Goal: Task Accomplishment & Management: Use online tool/utility

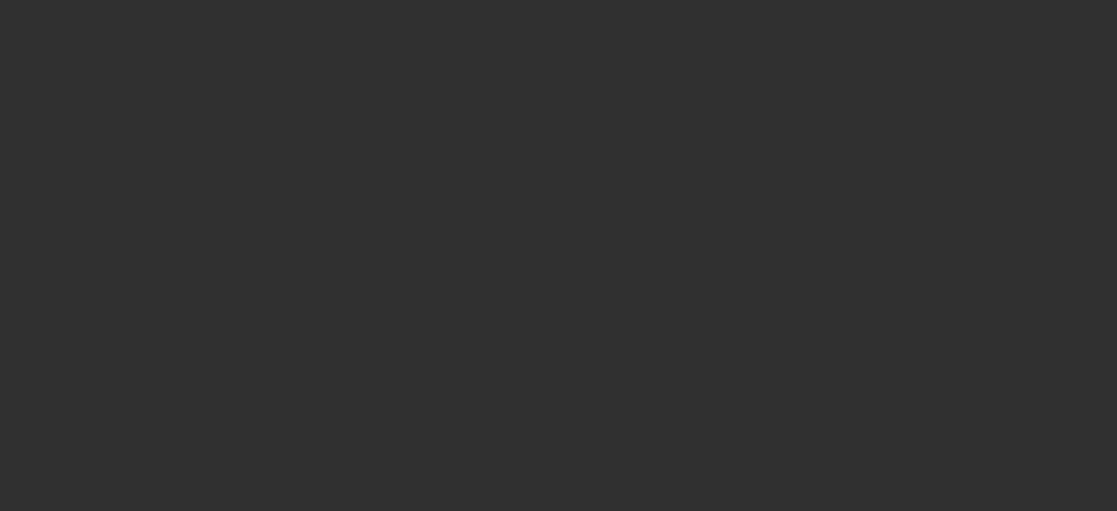
select select "10"
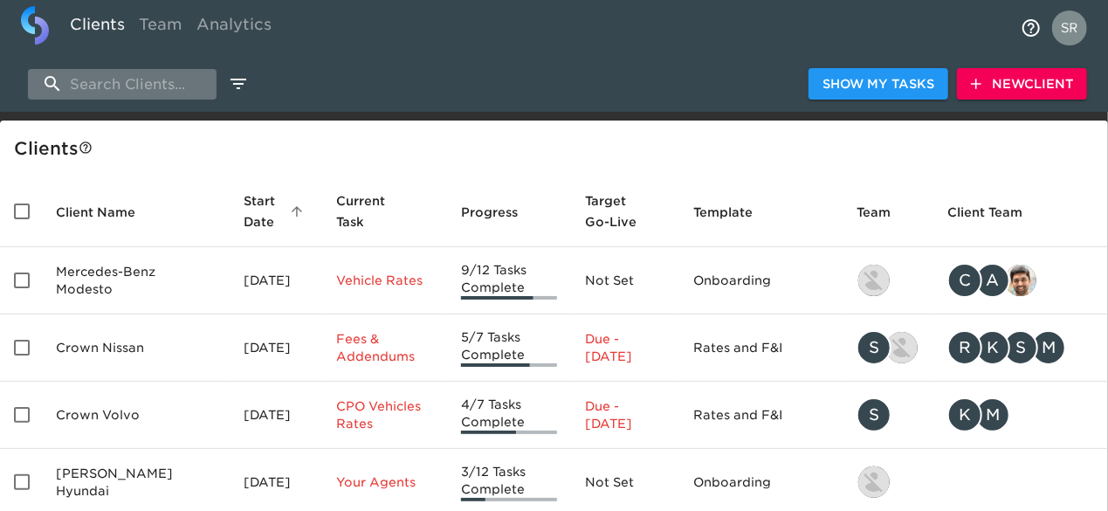
click at [176, 80] on input "search" at bounding box center [122, 84] width 189 height 31
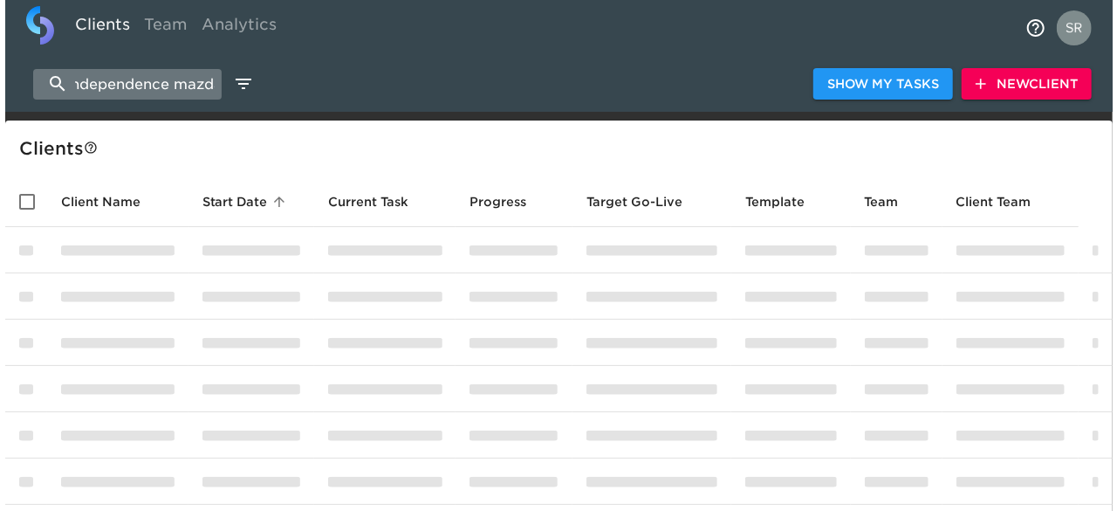
scroll to position [0, 17]
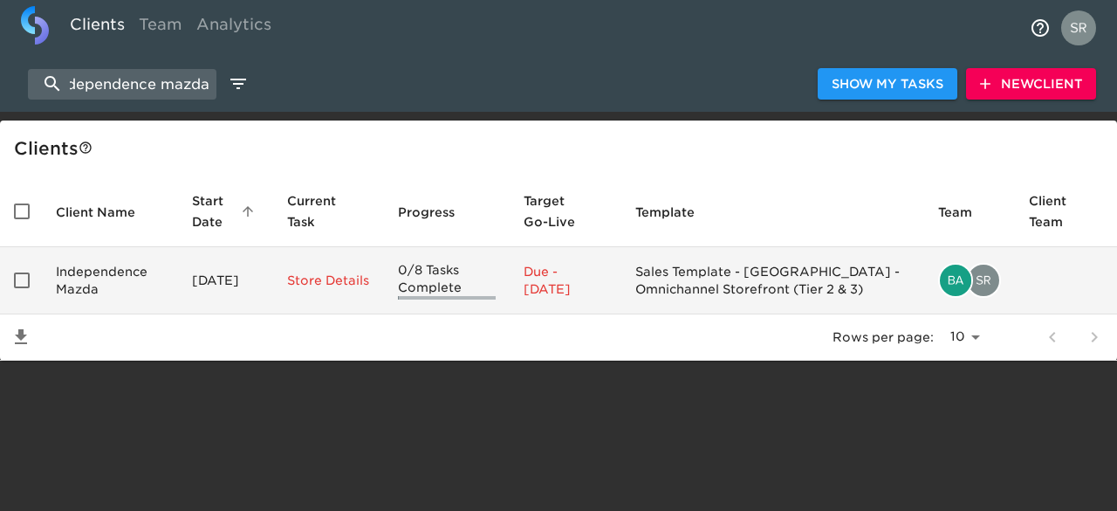
type input "independence mazda"
click at [86, 268] on td "Independence Mazda" at bounding box center [110, 280] width 136 height 67
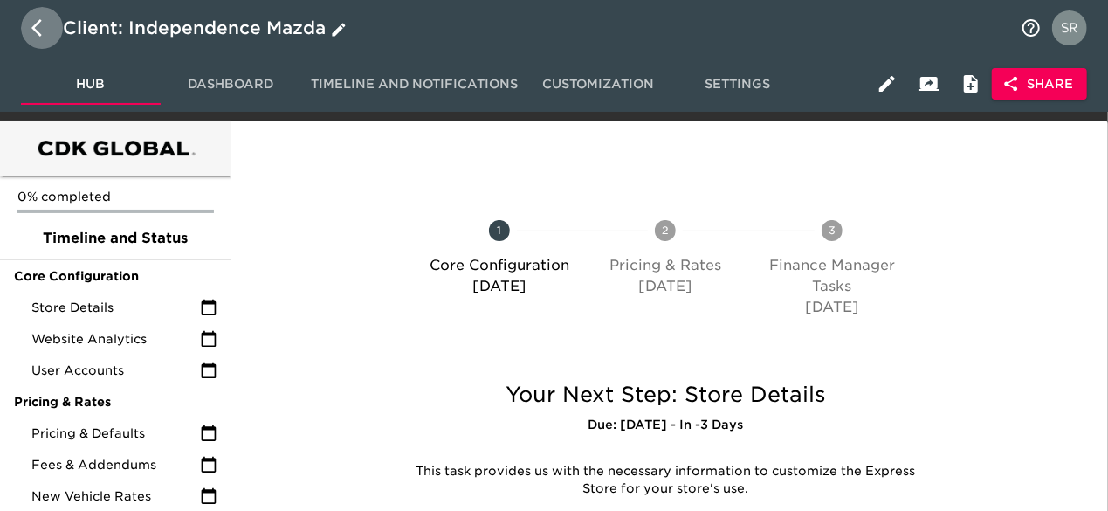
click at [45, 38] on icon "button" at bounding box center [41, 27] width 21 height 21
select select "10"
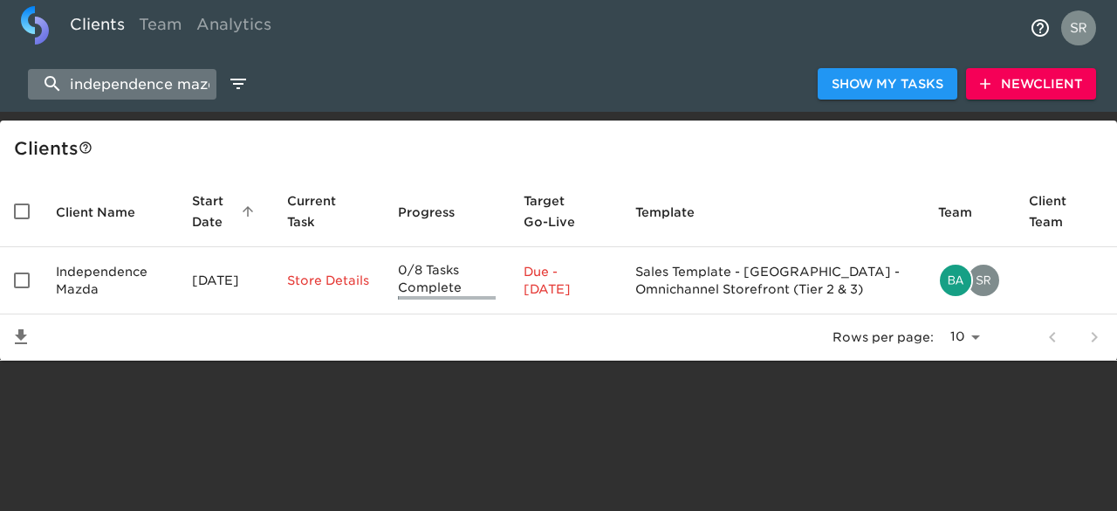
click at [113, 95] on input "independence mazda" at bounding box center [122, 84] width 189 height 31
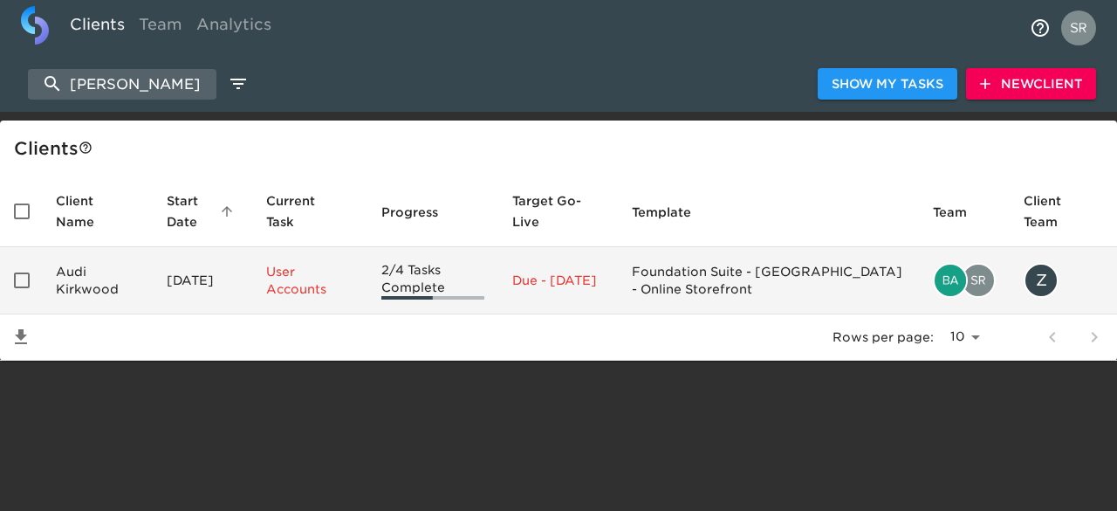
type input "[PERSON_NAME]"
click at [98, 277] on td "Audi Kirkwood" at bounding box center [97, 280] width 111 height 67
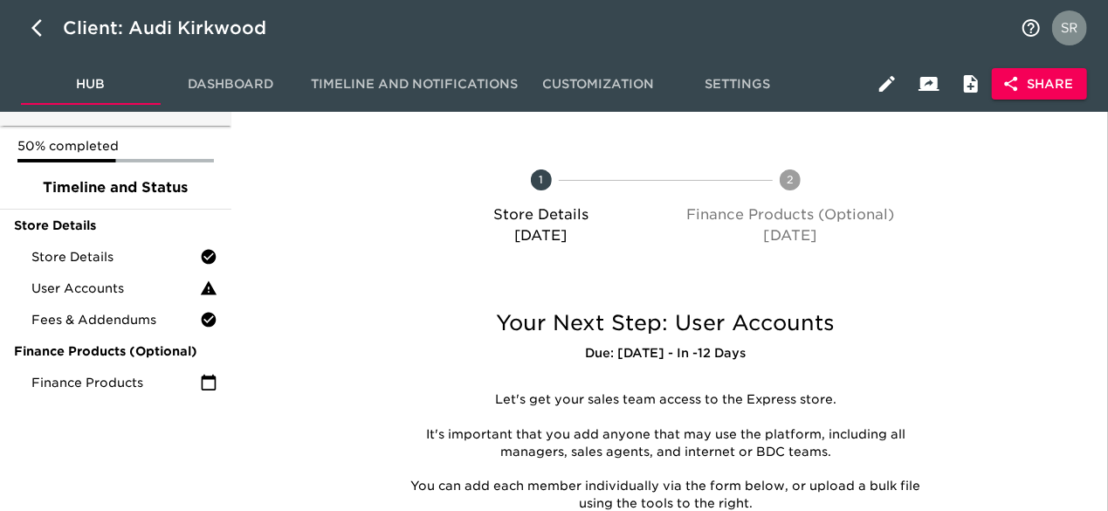
scroll to position [52, 0]
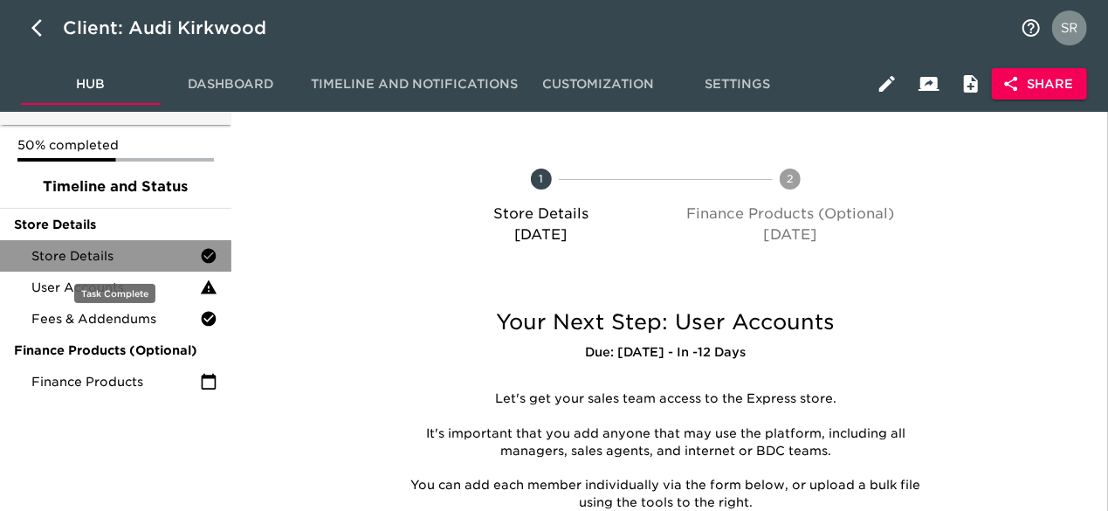
click at [131, 260] on span "Store Details" at bounding box center [115, 255] width 168 height 17
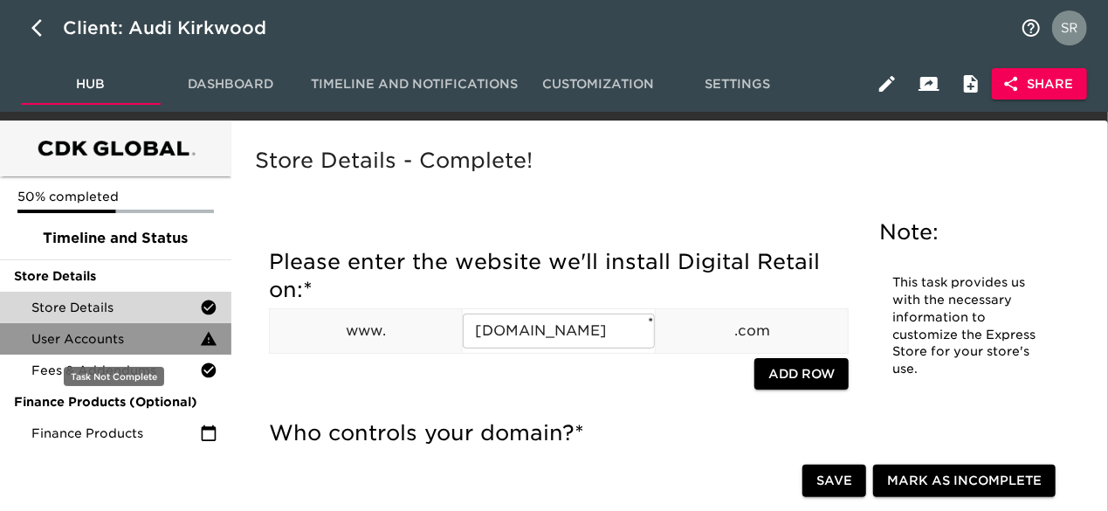
click at [130, 335] on span "User Accounts" at bounding box center [115, 338] width 168 height 17
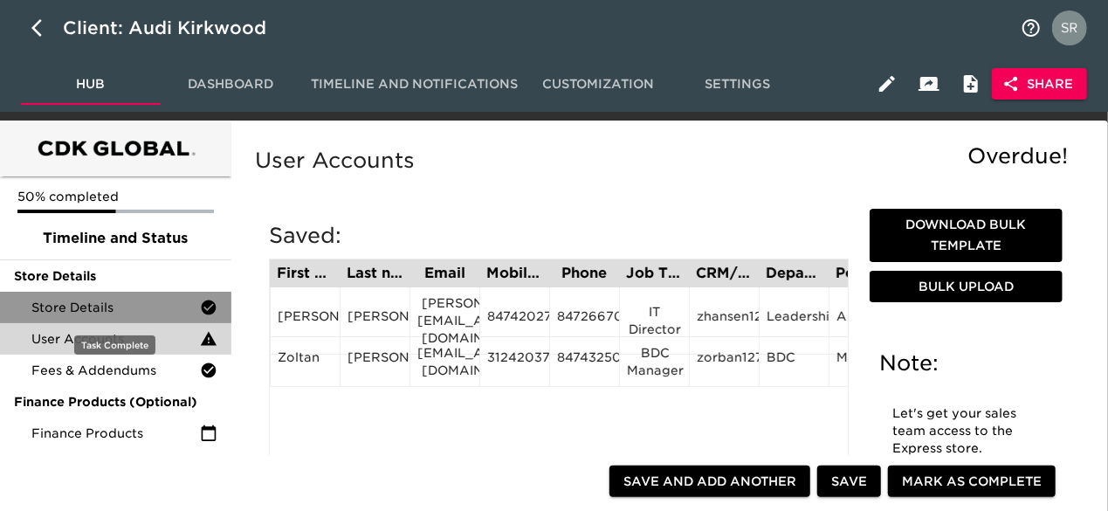
click at [114, 308] on span "Store Details" at bounding box center [115, 307] width 168 height 17
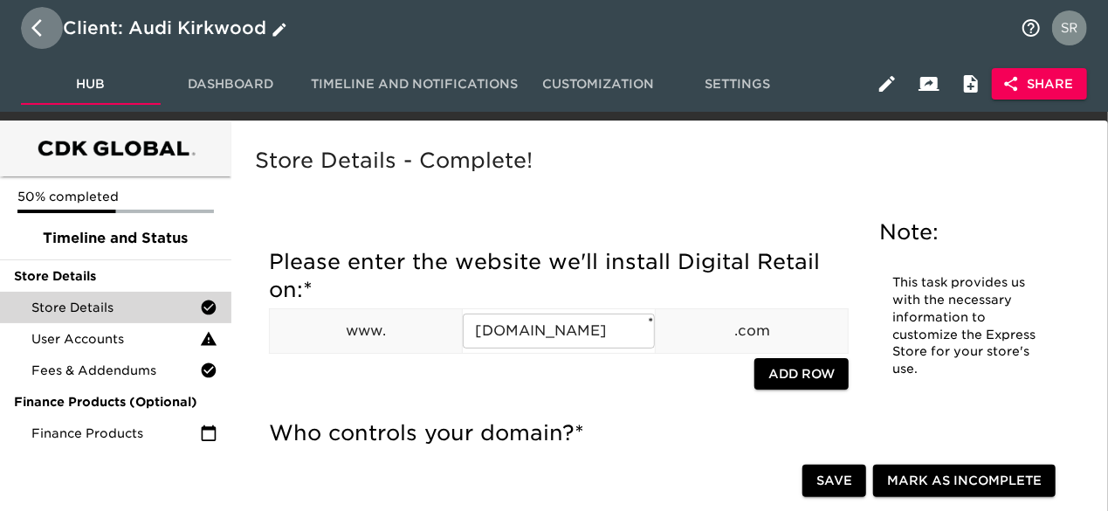
click at [41, 32] on icon "button" at bounding box center [41, 27] width 21 height 21
select select "10"
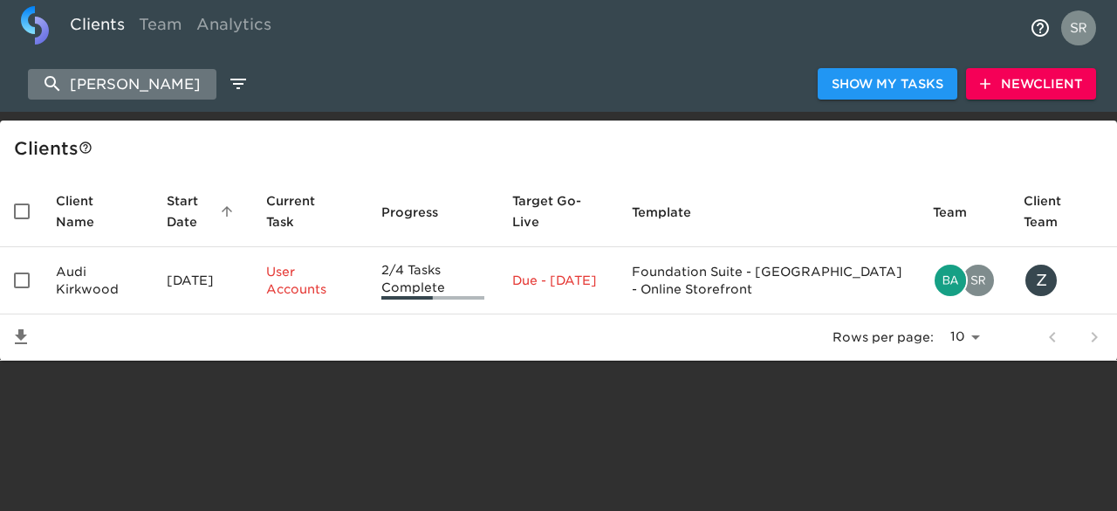
drag, startPoint x: 176, startPoint y: 88, endPoint x: 45, endPoint y: 75, distance: 131.6
click at [45, 75] on input "[PERSON_NAME]" at bounding box center [122, 84] width 189 height 31
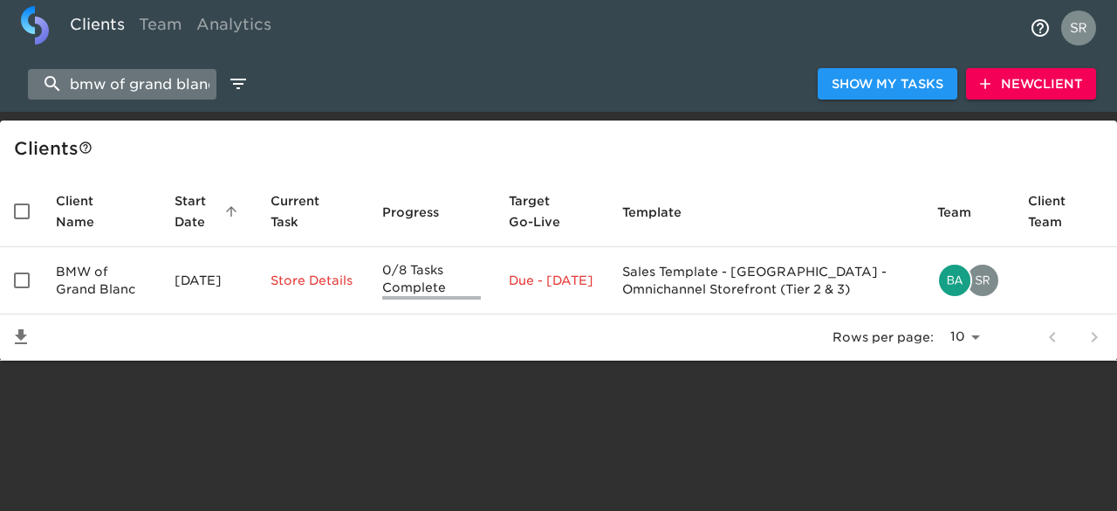
scroll to position [0, 8]
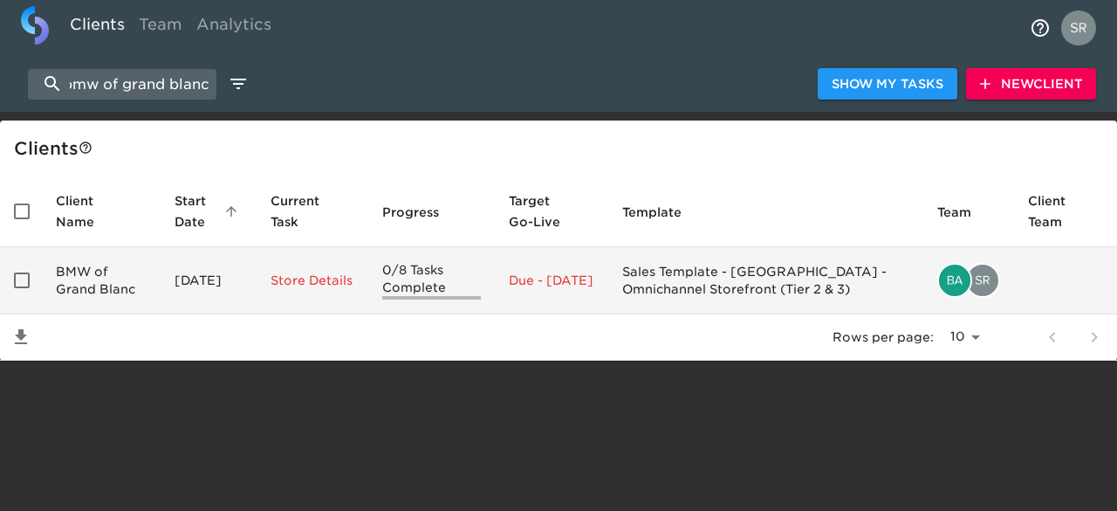
type input "bmw of grand blanc"
click at [104, 275] on td "BMW of Grand Blanc" at bounding box center [101, 280] width 119 height 67
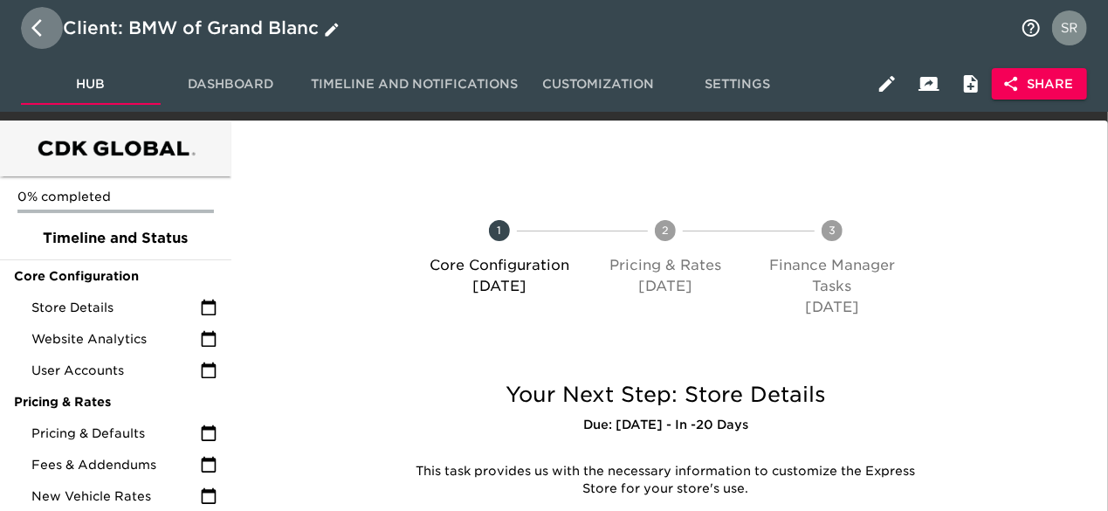
click at [35, 36] on icon "button" at bounding box center [41, 27] width 21 height 21
select select "10"
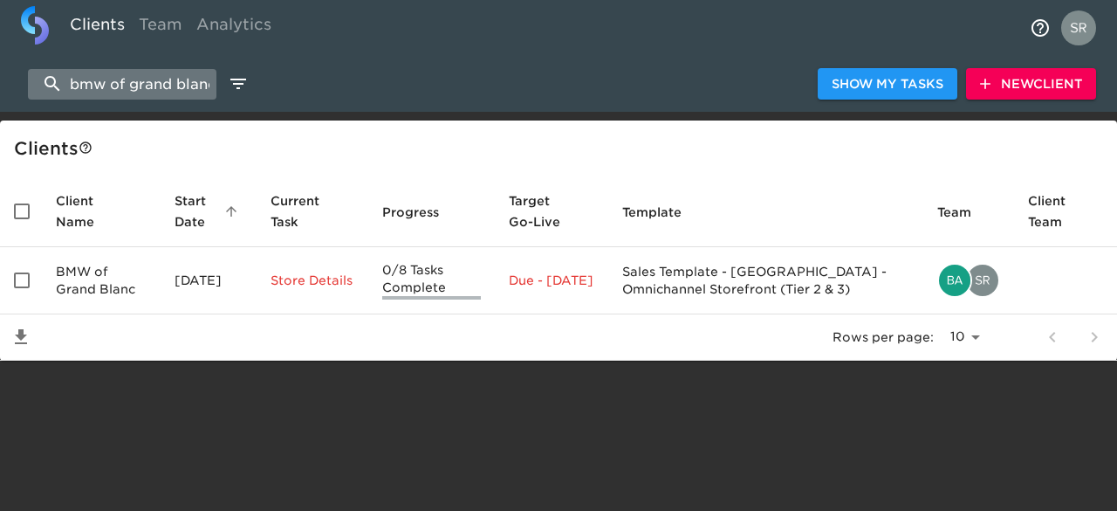
click at [179, 83] on input "bmw of grand blanc" at bounding box center [122, 84] width 189 height 31
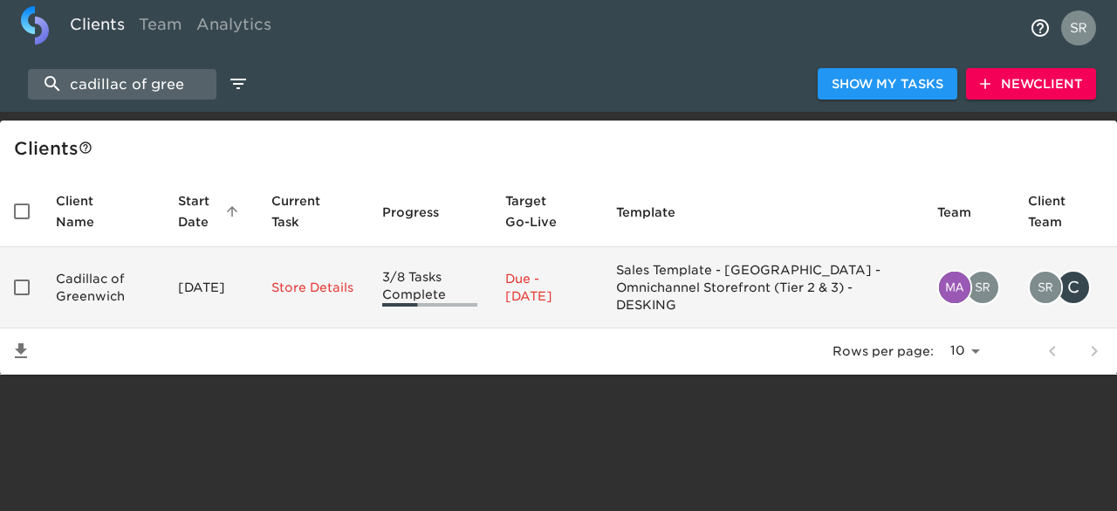
type input "cadillac of gree"
click at [87, 272] on td "Cadillac of Greenwich" at bounding box center [103, 287] width 122 height 81
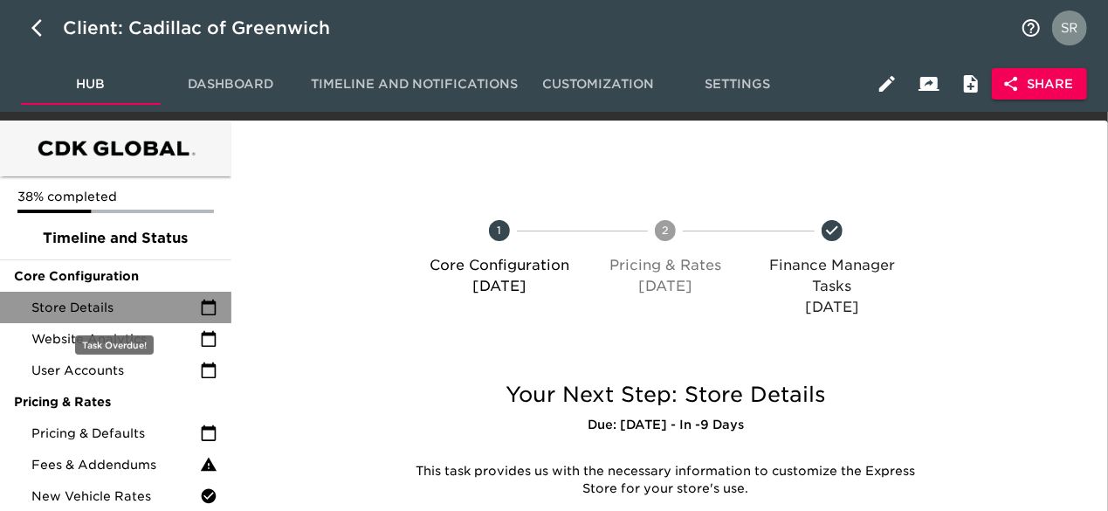
click at [116, 312] on span "Store Details" at bounding box center [115, 307] width 168 height 17
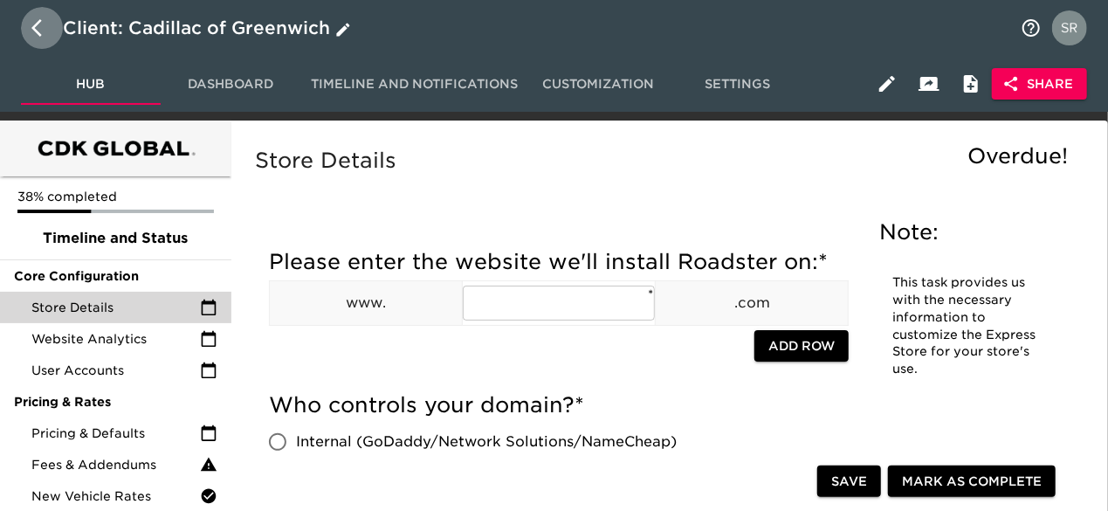
click at [43, 39] on button "button" at bounding box center [42, 28] width 42 height 42
select select "10"
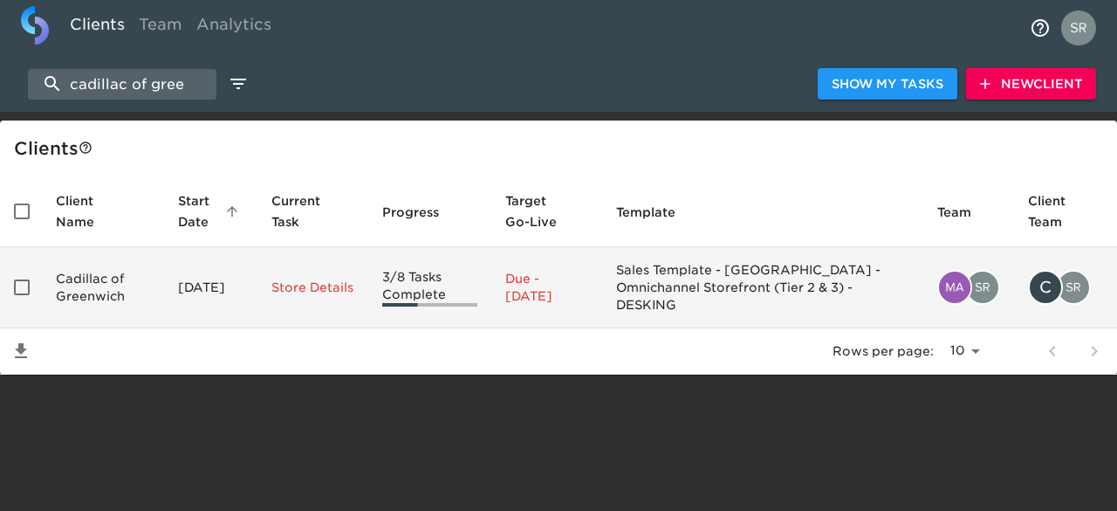
click at [110, 292] on td "Cadillac of Greenwich" at bounding box center [103, 287] width 122 height 81
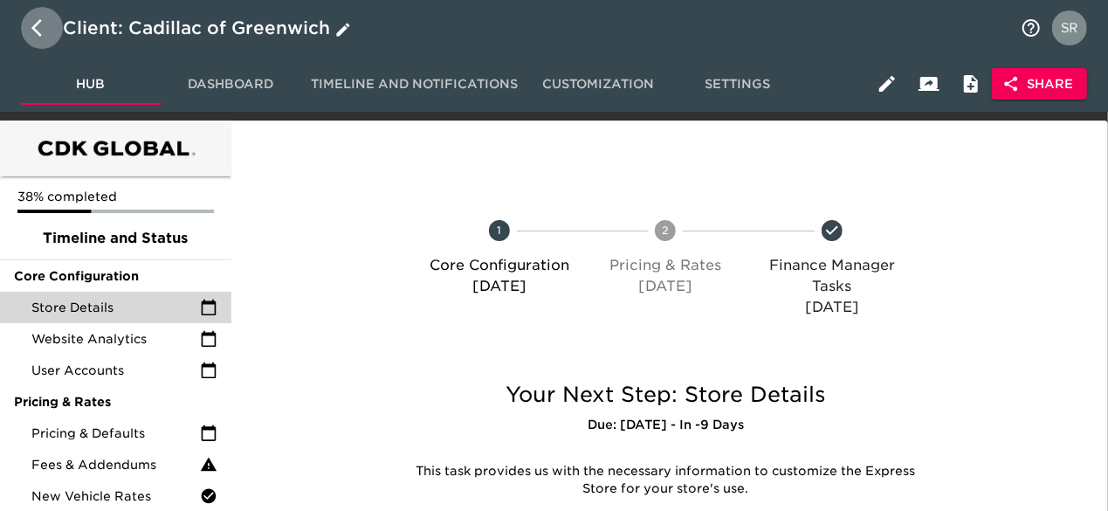
click at [46, 30] on icon "button" at bounding box center [41, 27] width 21 height 21
select select "10"
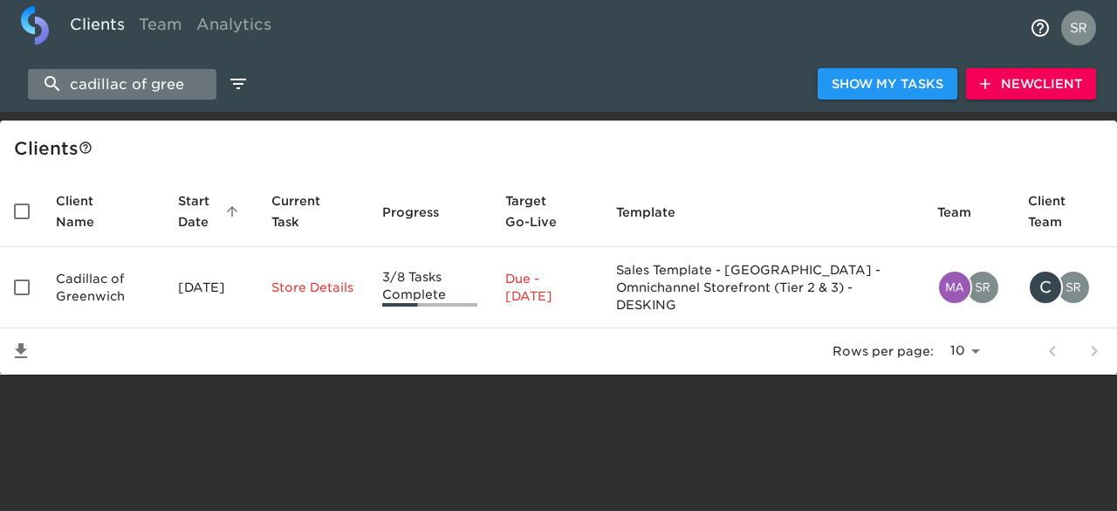
drag, startPoint x: 185, startPoint y: 81, endPoint x: 51, endPoint y: 84, distance: 134.5
click at [51, 84] on input "cadillac of gree" at bounding box center [122, 84] width 189 height 31
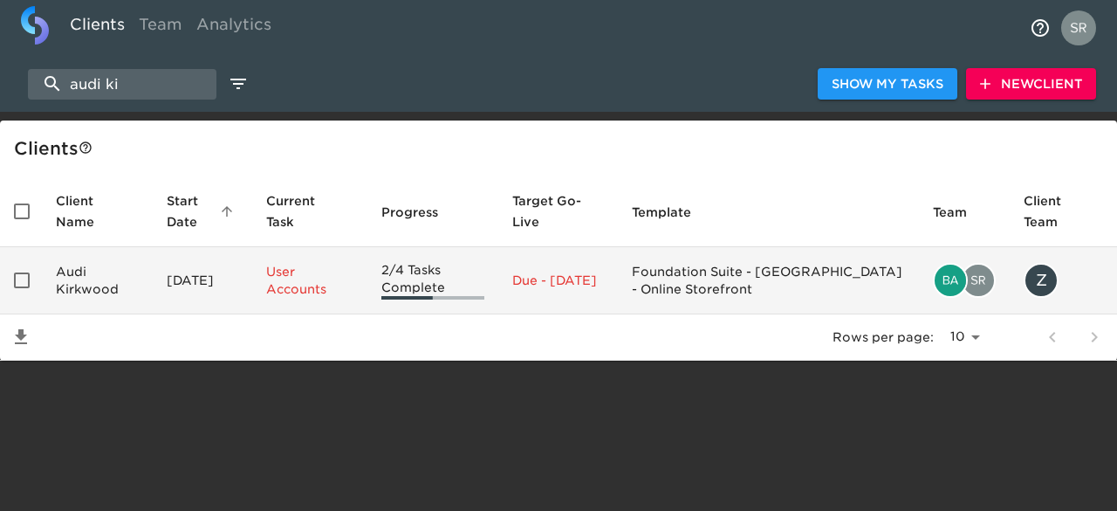
type input "audi ki"
click at [80, 275] on td "Audi Kirkwood" at bounding box center [97, 280] width 111 height 67
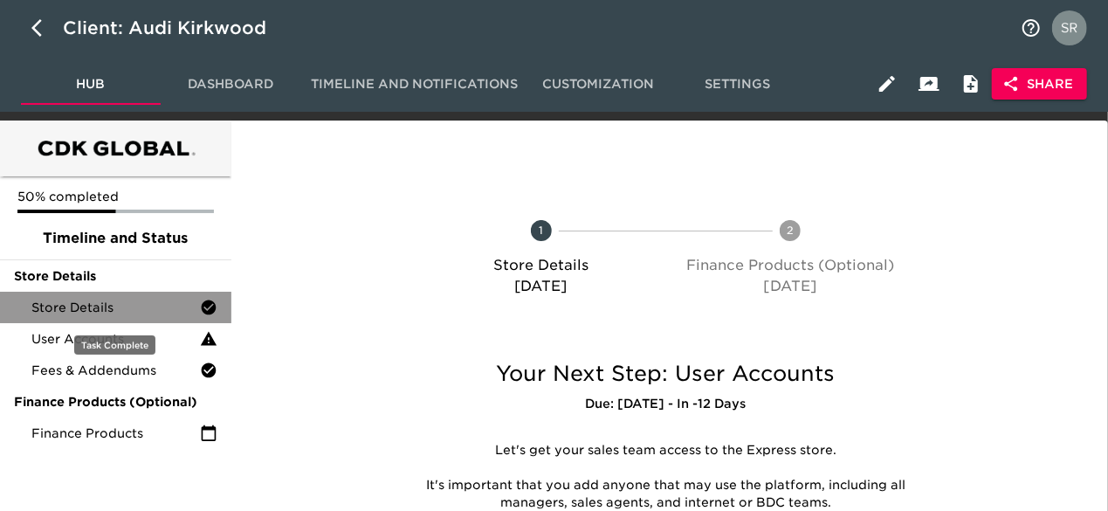
click at [114, 317] on div "Store Details" at bounding box center [115, 307] width 231 height 31
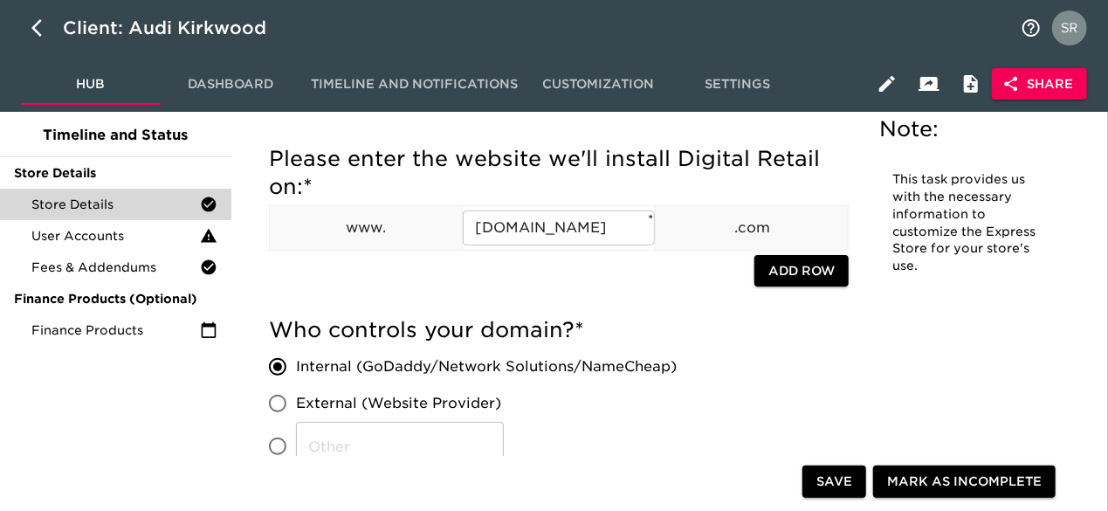
scroll to position [104, 0]
click at [398, 289] on div "Please enter the website we'll install Digital Retail on: * www. [DOMAIN_NAME] …" at bounding box center [559, 220] width 580 height 171
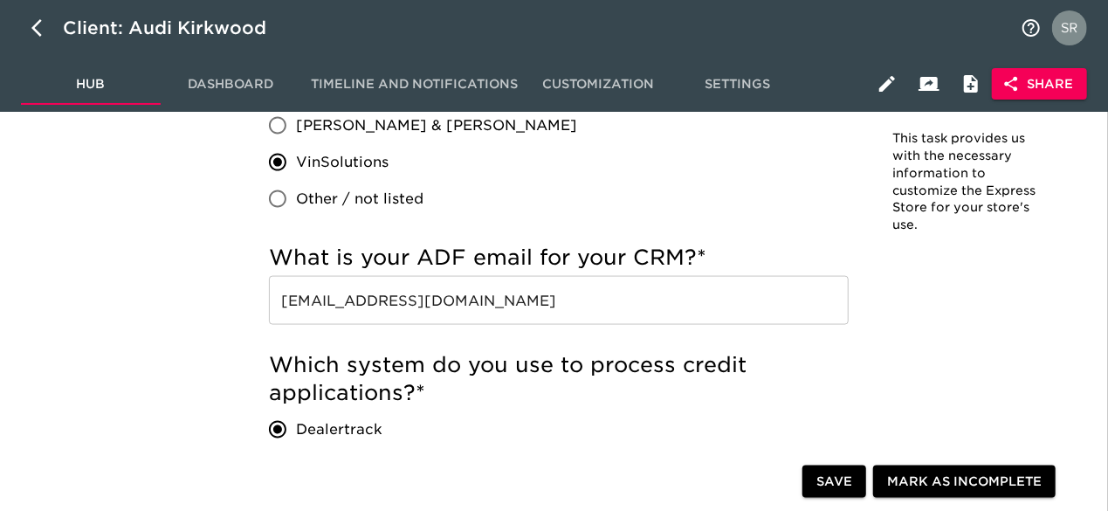
scroll to position [2365, 0]
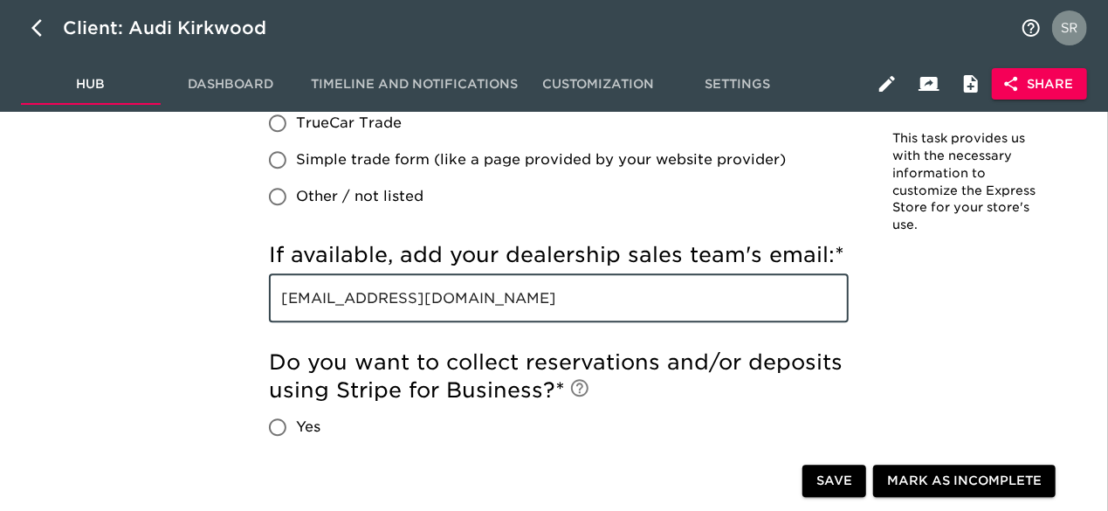
drag, startPoint x: 534, startPoint y: 303, endPoint x: 272, endPoint y: 295, distance: 262.0
click at [272, 295] on input "[EMAIL_ADDRESS][DOMAIN_NAME]" at bounding box center [559, 297] width 580 height 49
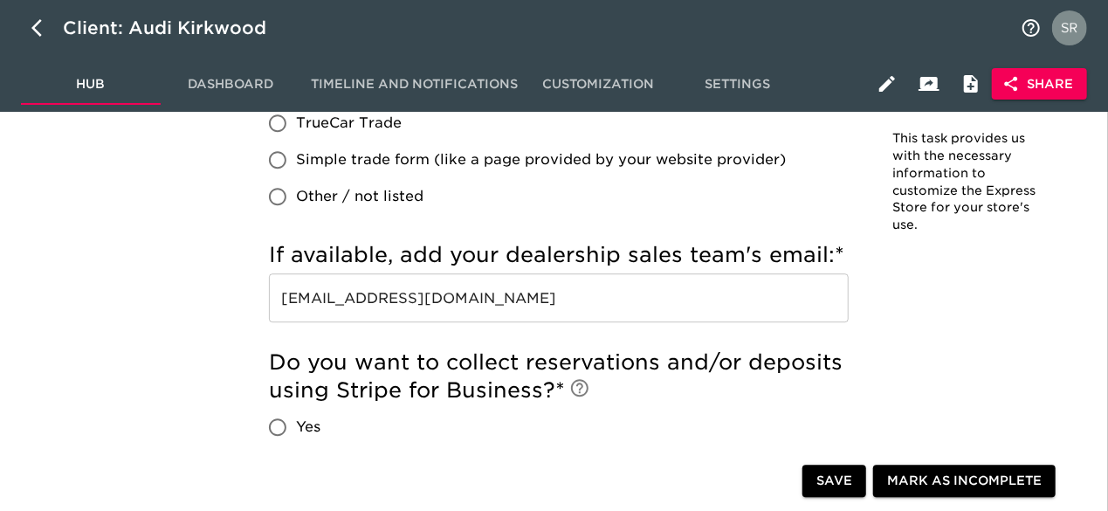
scroll to position [1169, 0]
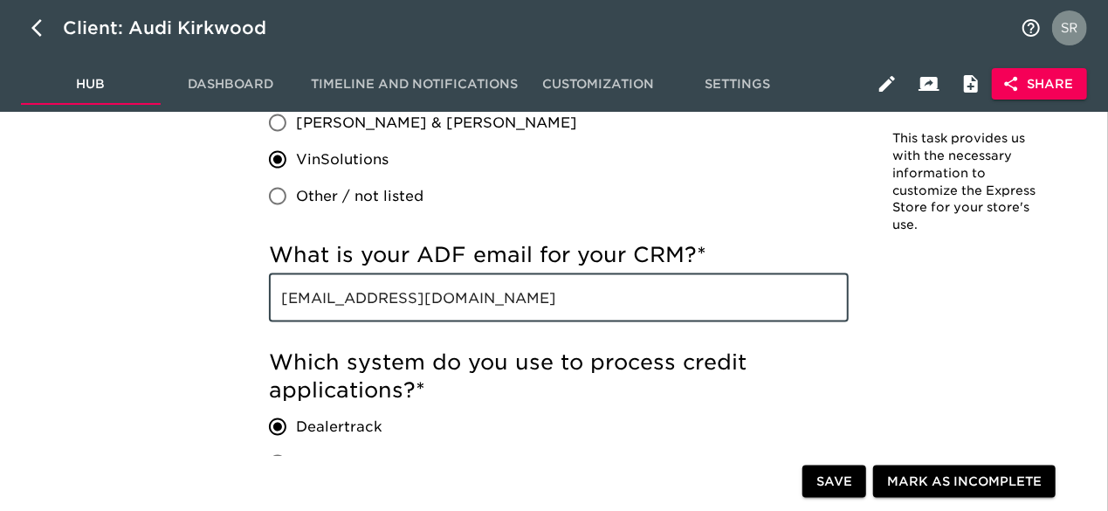
drag, startPoint x: 558, startPoint y: 299, endPoint x: 249, endPoint y: 285, distance: 309.3
click at [744, 315] on input "[EMAIL_ADDRESS][DOMAIN_NAME]" at bounding box center [559, 297] width 580 height 49
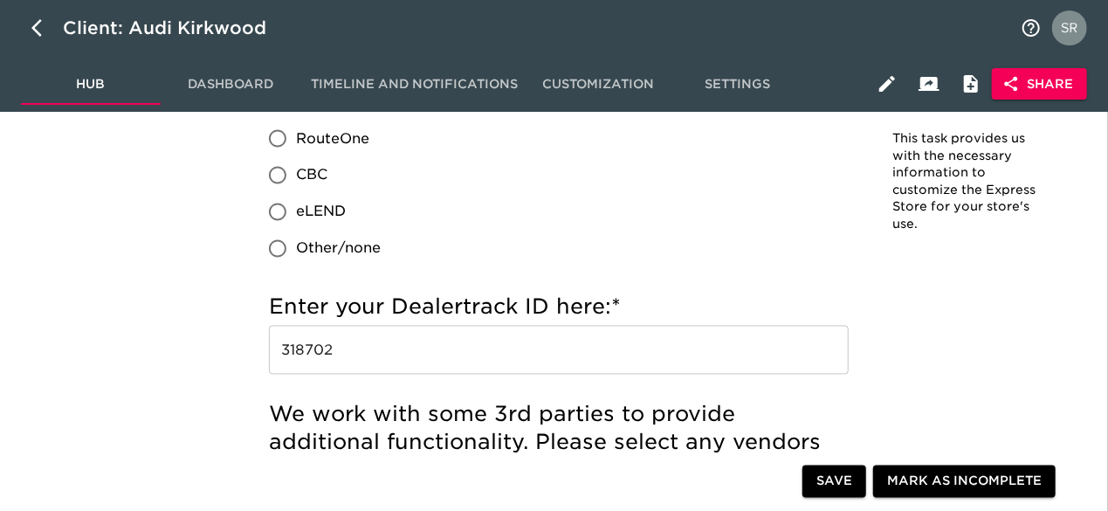
scroll to position [1493, 0]
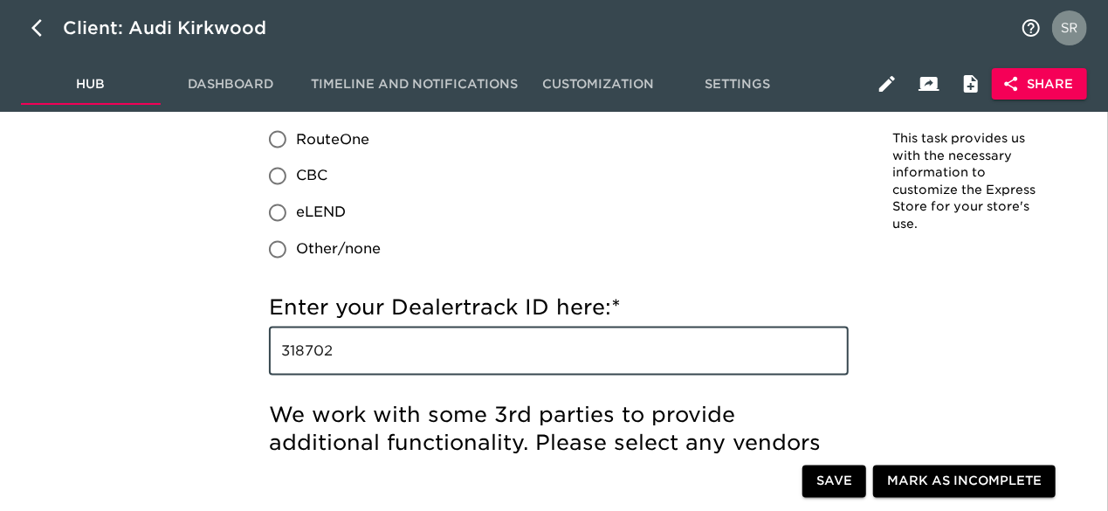
click at [300, 350] on input "318702" at bounding box center [559, 350] width 580 height 49
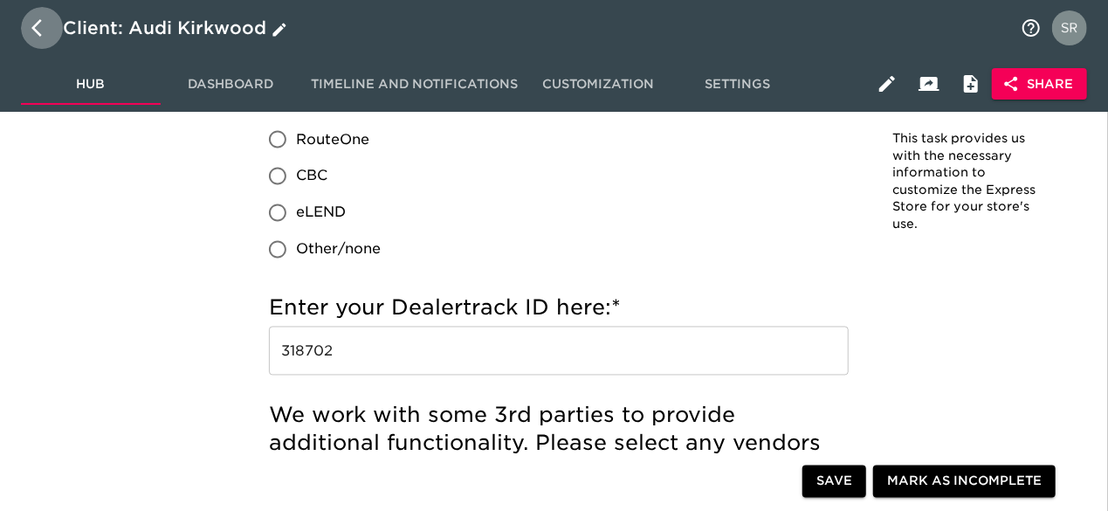
click at [46, 33] on icon "button" at bounding box center [41, 27] width 21 height 21
select select "10"
